Goal: Information Seeking & Learning: Learn about a topic

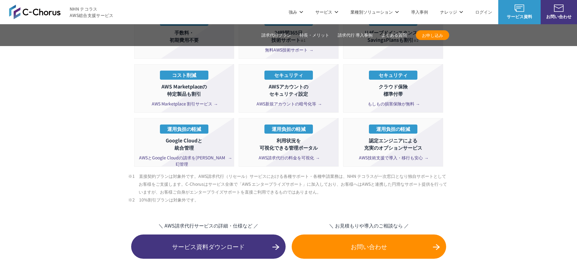
scroll to position [1059, 0]
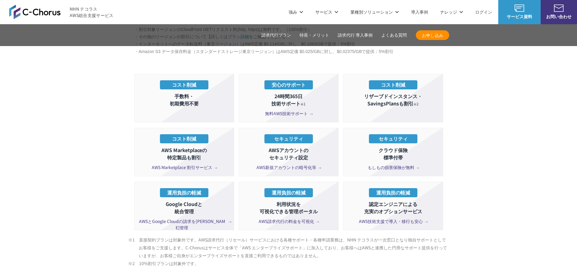
click at [287, 110] on span "無料AWS技術サポート" at bounding box center [288, 113] width 47 height 6
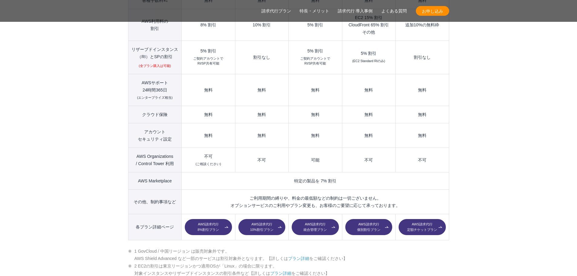
scroll to position [869, 0]
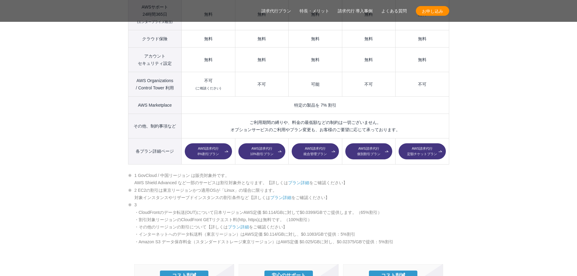
click at [261, 143] on link "AWS請求代行 10%割引プラン" at bounding box center [261, 151] width 47 height 16
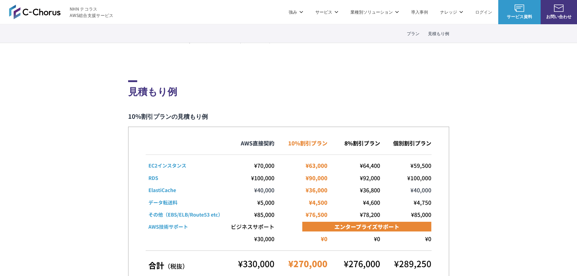
scroll to position [1059, 0]
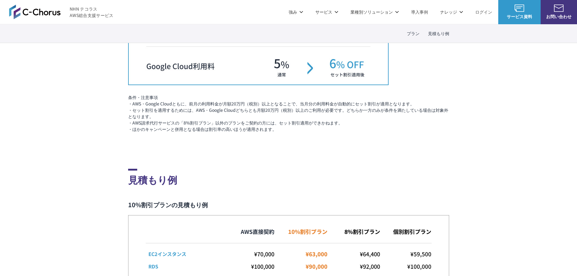
click at [58, 14] on img at bounding box center [34, 12] width 51 height 15
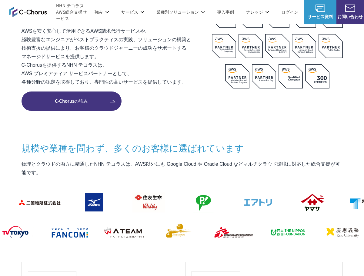
scroll to position [424, 0]
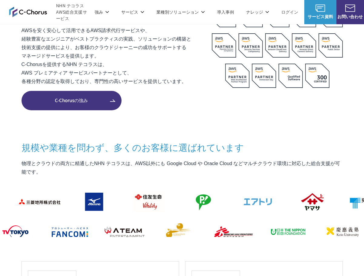
click at [62, 49] on link "AWS請求代行サービス" at bounding box center [47, 51] width 43 height 6
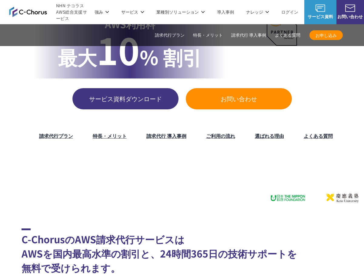
scroll to position [30, 0]
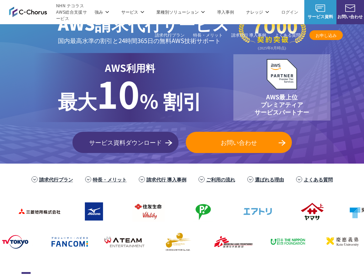
drag, startPoint x: 167, startPoint y: 204, endPoint x: 57, endPoint y: 157, distance: 119.6
click at [57, 157] on div "TOP AWS総合支援・リセール C-Chorus AWS請求代行サービス AWS請求代行サービス 国内最高水準の割引と 24時間365日の無料AWS技術サポ…" at bounding box center [182, 79] width 364 height 170
click at [219, 11] on link "導入事例" at bounding box center [225, 12] width 17 height 6
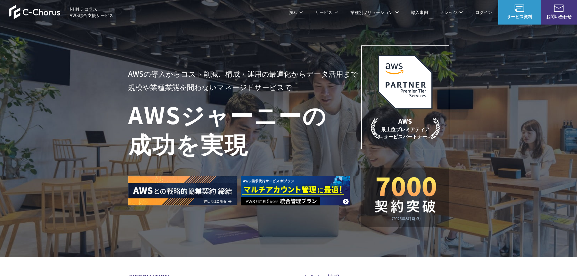
click at [160, 113] on link "中堅中小企業向け AWS導入支援" at bounding box center [163, 115] width 61 height 6
